Goal: Check status: Check status

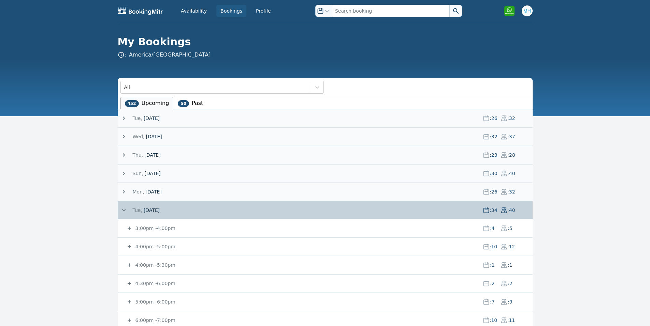
click at [160, 120] on span "[DATE]" at bounding box center [152, 118] width 16 height 7
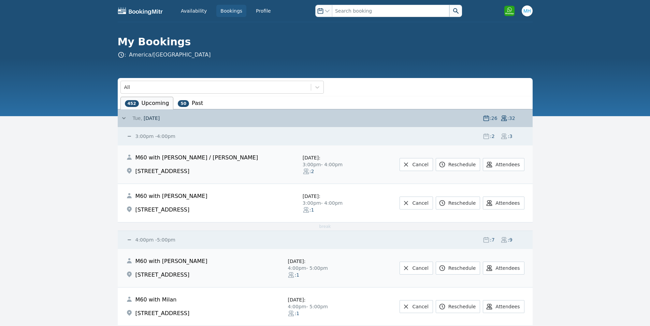
click at [155, 138] on small "3:00pm - 4:00pm" at bounding box center [154, 136] width 41 height 5
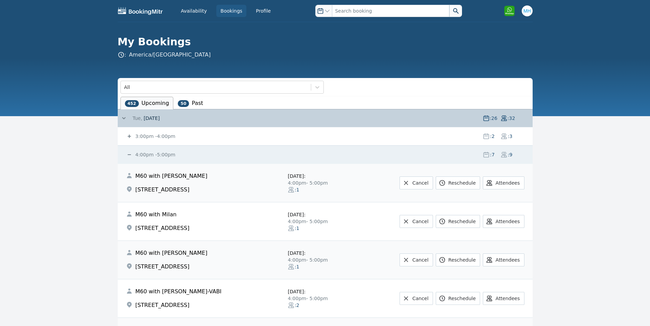
click at [161, 157] on small "4:00pm - 5:00pm" at bounding box center [154, 154] width 41 height 5
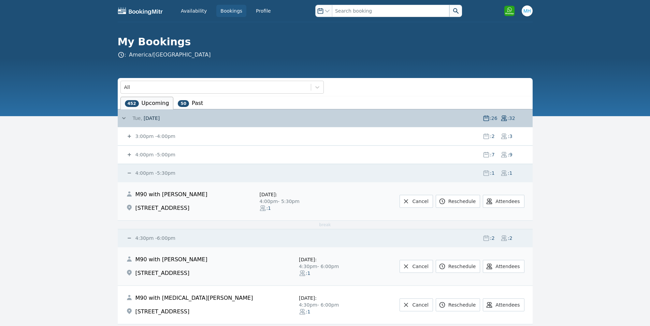
click at [139, 178] on div "4:00pm - 5:30pm : 1 : 1" at bounding box center [329, 173] width 406 height 18
drag, startPoint x: 140, startPoint y: 175, endPoint x: 150, endPoint y: 191, distance: 18.5
click at [140, 176] on small "4:00pm - 5:30pm" at bounding box center [154, 172] width 41 height 5
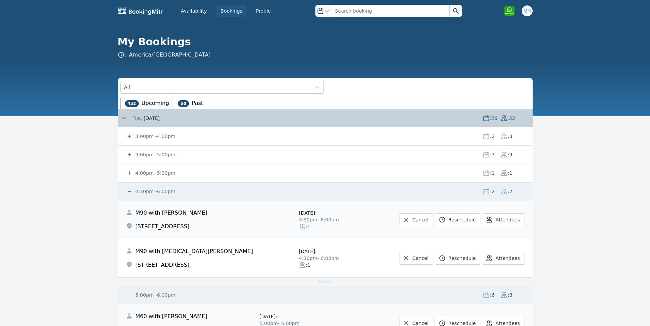
click at [151, 193] on small "4:30pm - 6:00pm" at bounding box center [154, 191] width 41 height 5
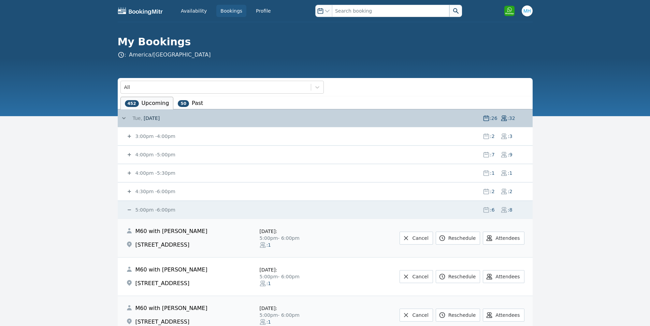
click at [142, 212] on small "5:00pm - 6:00pm" at bounding box center [154, 209] width 41 height 5
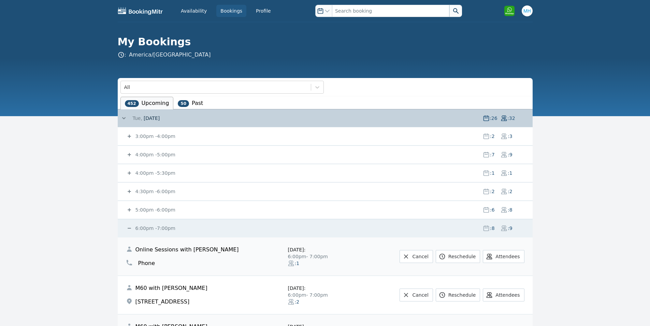
click at [144, 229] on small "6:00pm - 7:00pm" at bounding box center [154, 228] width 41 height 5
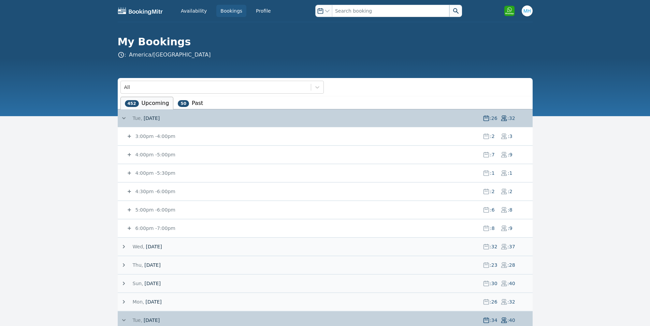
click at [150, 229] on small "6:00pm - 7:00pm" at bounding box center [154, 228] width 41 height 5
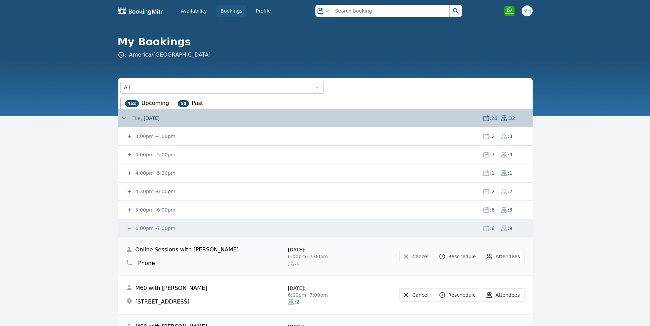
click at [150, 229] on small "6:00pm - 7:00pm" at bounding box center [154, 228] width 41 height 5
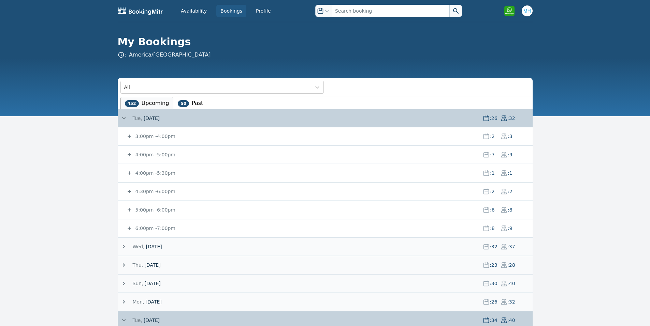
click at [140, 134] on small "3:00pm - 4:00pm" at bounding box center [154, 136] width 41 height 5
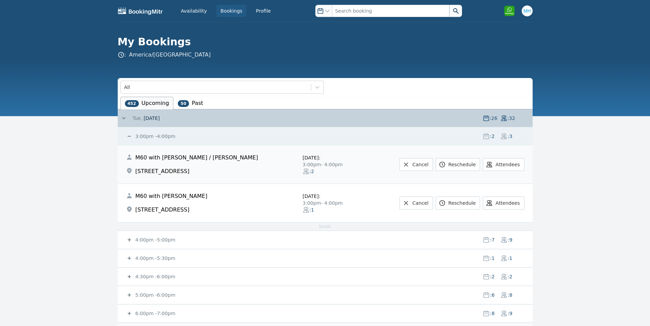
click at [135, 241] on small "4:00pm - 5:00pm" at bounding box center [154, 239] width 41 height 5
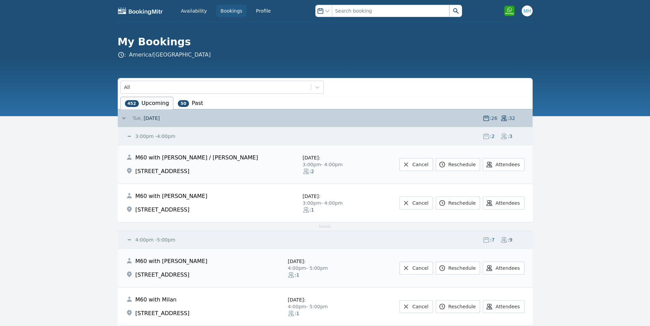
click at [155, 139] on small "3:00pm - 4:00pm" at bounding box center [154, 136] width 41 height 5
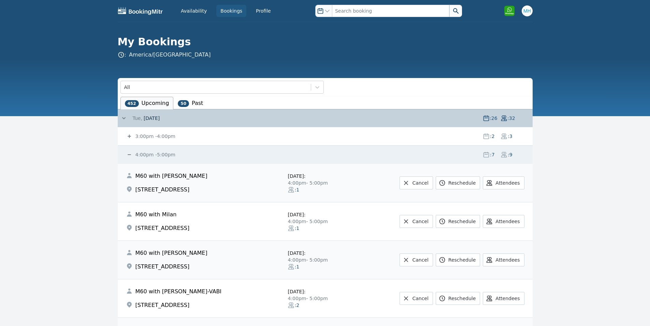
click at [598, 50] on header "My Bookings : [GEOGRAPHIC_DATA]/[GEOGRAPHIC_DATA]" at bounding box center [325, 47] width 650 height 50
click at [371, 12] on input "text" at bounding box center [390, 11] width 117 height 12
click at [449, 5] on button at bounding box center [455, 11] width 13 height 12
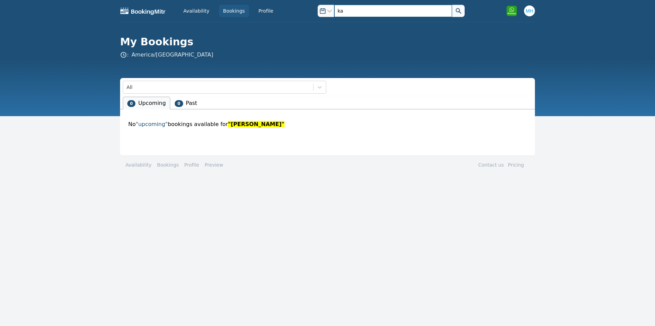
type input "k"
click at [319, 6] on div "Open options" at bounding box center [390, 11] width 147 height 12
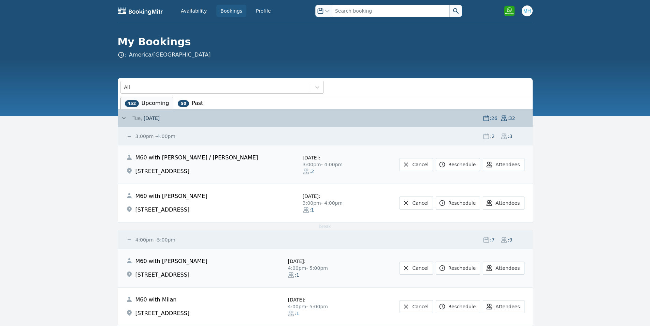
click at [536, 56] on div "My Bookings : [GEOGRAPHIC_DATA]/[GEOGRAPHIC_DATA]" at bounding box center [325, 47] width 436 height 23
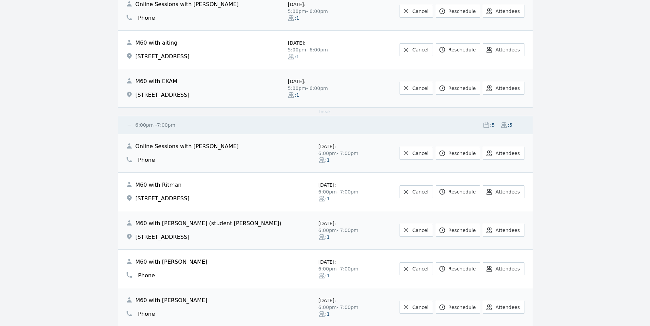
scroll to position [3546, 0]
